Goal: Find contact information: Find contact information

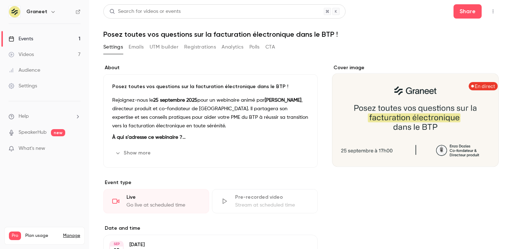
click at [197, 49] on button "Registrations" at bounding box center [200, 46] width 32 height 11
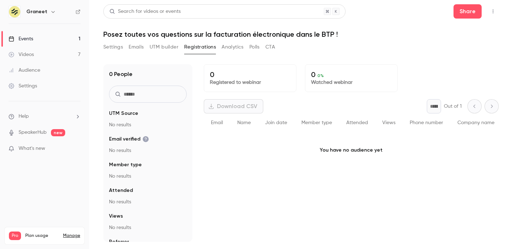
click at [29, 40] on div "Events" at bounding box center [21, 38] width 25 height 7
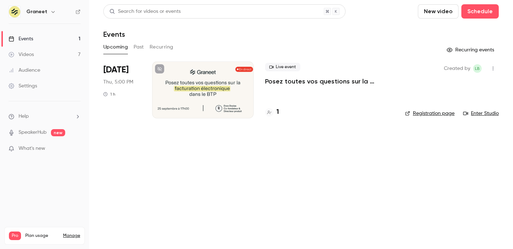
click at [280, 111] on div "1" at bounding box center [329, 112] width 129 height 10
click at [278, 111] on h4 "1" at bounding box center [278, 112] width 2 height 10
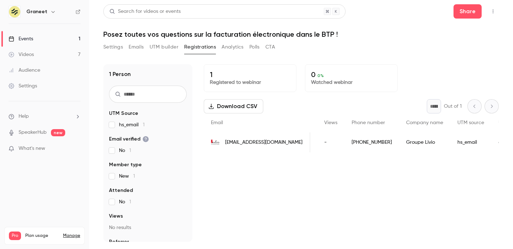
scroll to position [0, 215]
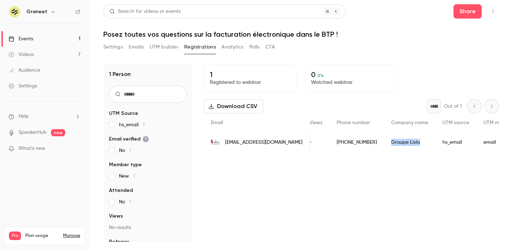
drag, startPoint x: 362, startPoint y: 143, endPoint x: 335, endPoint y: 143, distance: 27.4
click at [384, 143] on div "Groupe Livio" at bounding box center [409, 142] width 51 height 20
copy div "Groupe Livio"
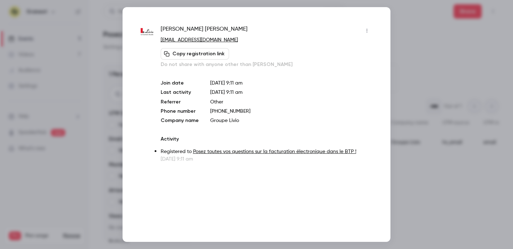
click at [189, 28] on span "Stéphane Rinaldi" at bounding box center [204, 30] width 87 height 11
copy div "Stéphane Rinaldi"
click at [419, 56] on div at bounding box center [256, 124] width 513 height 249
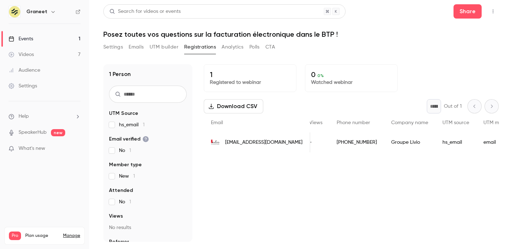
click at [355, 25] on header "Search for videos or events Share Posez toutes vos questions sur la facturation…" at bounding box center [301, 21] width 396 height 34
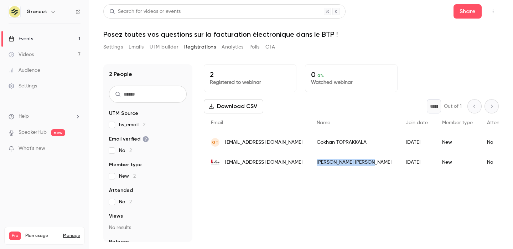
drag, startPoint x: 346, startPoint y: 161, endPoint x: 305, endPoint y: 163, distance: 41.4
click at [310, 163] on div "Stéphane Rinaldi" at bounding box center [354, 162] width 89 height 20
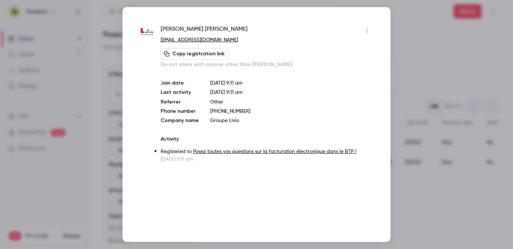
copy div "Stéphane Rinaldi"
click at [179, 30] on span "Stéphane Rinaldi" at bounding box center [204, 30] width 87 height 11
drag, startPoint x: 227, startPoint y: 41, endPoint x: 160, endPoint y: 41, distance: 67.0
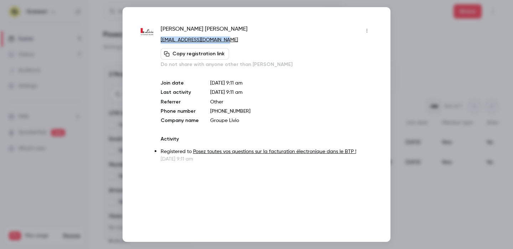
click at [159, 41] on div "Stéphane Rinaldi srinaldi@groupe-livio.com Copy registration link Do not share …" at bounding box center [256, 94] width 232 height 138
drag, startPoint x: 160, startPoint y: 28, endPoint x: 226, endPoint y: 40, distance: 67.4
click at [226, 40] on div "Stéphane Rinaldi srinaldi@groupe-livio.com Copy registration link Do not share …" at bounding box center [256, 94] width 232 height 138
copy div "Stéphane Rinaldi srinaldi@groupe-livio.com"
click at [435, 53] on div at bounding box center [256, 124] width 513 height 249
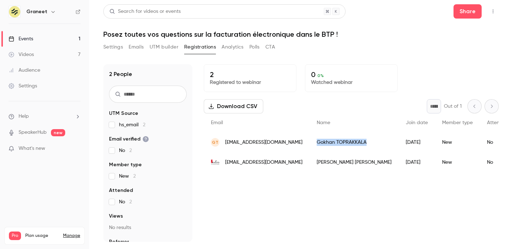
copy div "Gokhan TOPRAKKALA"
drag, startPoint x: 306, startPoint y: 140, endPoint x: 356, endPoint y: 144, distance: 50.4
click at [356, 144] on div "Gokhan TOPRAKKALA" at bounding box center [354, 142] width 89 height 20
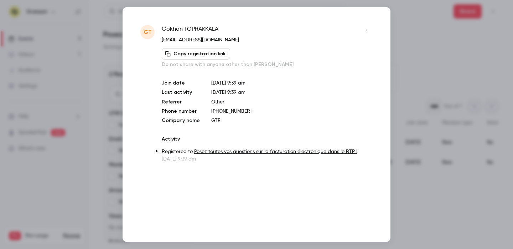
click at [180, 27] on span "Gokhan TOPRAKKALA" at bounding box center [190, 30] width 57 height 11
copy div "Gokhan TOPRAKKALA"
click at [413, 38] on div at bounding box center [256, 124] width 513 height 249
